Goal: Task Accomplishment & Management: Complete application form

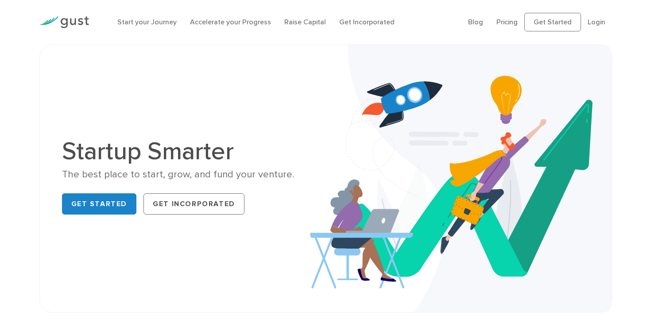
click at [151, 27] on div "Start your Journey Accelerate your Progress Raise Capital Get Incorporated" at bounding box center [286, 22] width 351 height 28
click at [293, 24] on link "Raise Capital" at bounding box center [305, 22] width 42 height 8
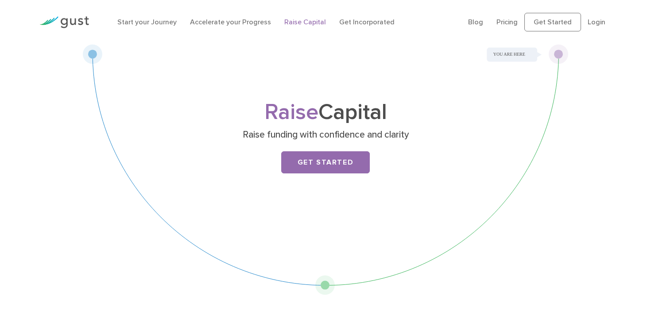
click at [299, 22] on link "Raise Capital" at bounding box center [305, 22] width 42 height 8
click at [334, 164] on link "Get Started" at bounding box center [325, 162] width 89 height 22
